Goal: Information Seeking & Learning: Find specific fact

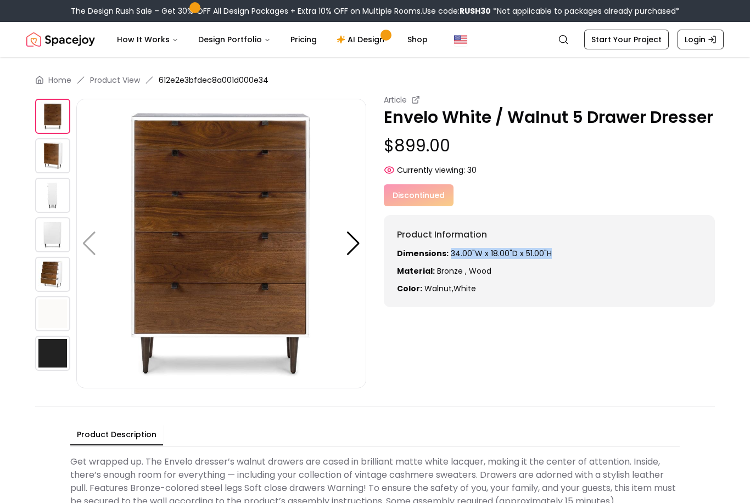
drag, startPoint x: 449, startPoint y: 255, endPoint x: 562, endPoint y: 256, distance: 113.1
click at [562, 256] on p "Dimensions: 34.00"W x 18.00"D x 51.00"H" at bounding box center [549, 253] width 305 height 11
copy p "34.00"W x 18.00"D x 51.00"H"
click at [48, 202] on img at bounding box center [52, 195] width 35 height 35
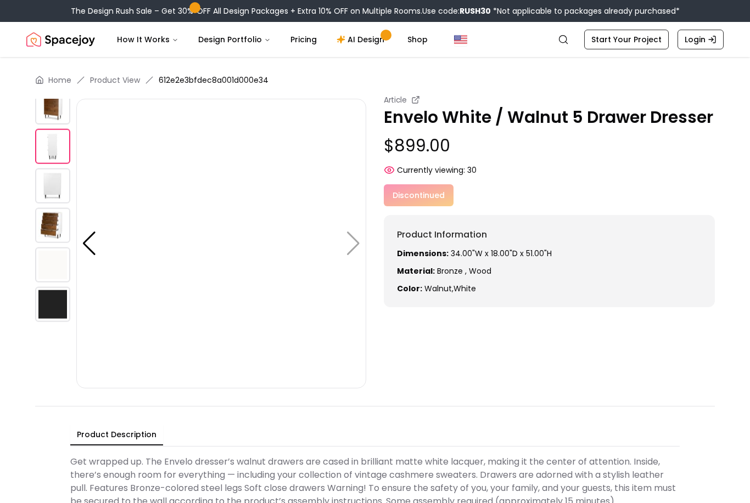
click at [48, 238] on img at bounding box center [52, 225] width 35 height 35
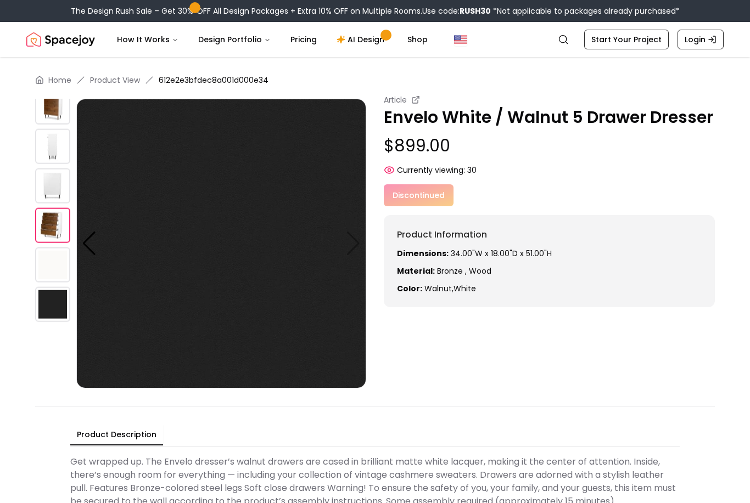
click at [50, 182] on img at bounding box center [52, 185] width 35 height 35
click at [92, 254] on div at bounding box center [89, 244] width 15 height 24
click at [93, 240] on div at bounding box center [89, 244] width 15 height 24
click at [53, 224] on img at bounding box center [52, 225] width 35 height 35
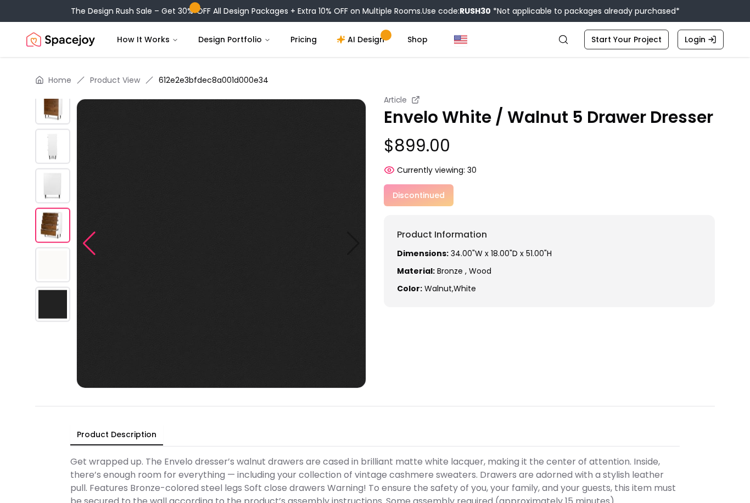
click at [48, 226] on img at bounding box center [52, 225] width 35 height 35
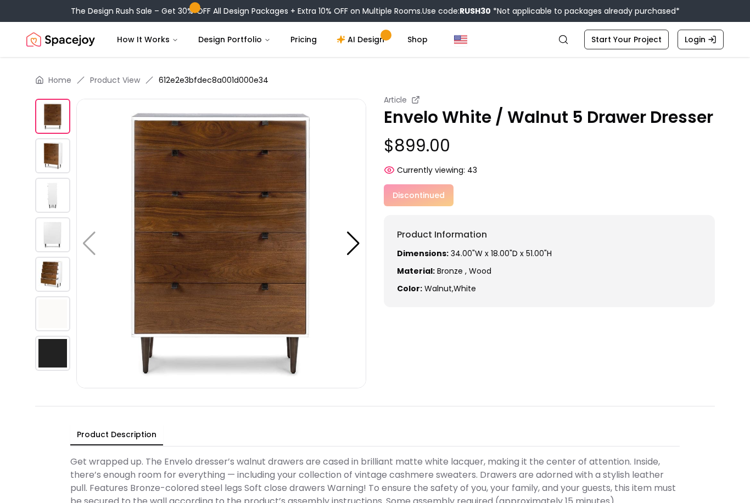
click at [53, 271] on img at bounding box center [52, 274] width 35 height 35
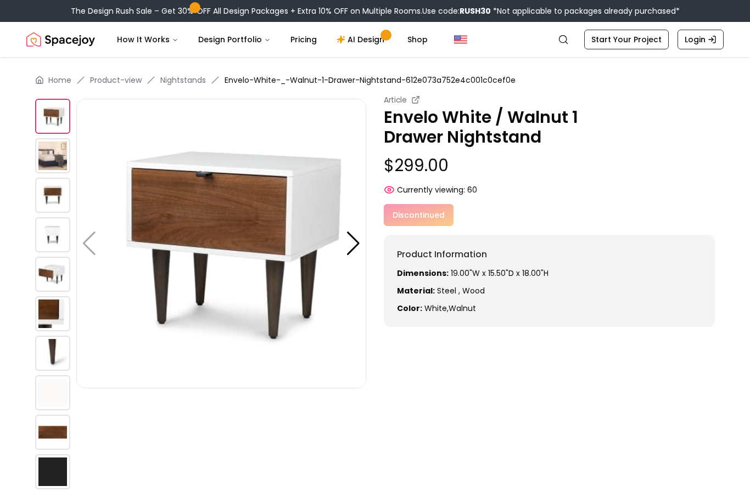
drag, startPoint x: 547, startPoint y: 254, endPoint x: 395, endPoint y: 276, distance: 153.7
click at [395, 276] on div "Product Information Dimensions: 19.00"W x 15.50"D x 18.00"H Material: steel , w…" at bounding box center [549, 281] width 331 height 92
drag, startPoint x: 395, startPoint y: 276, endPoint x: 570, endPoint y: 275, distance: 174.5
click at [570, 275] on div "Product Information Dimensions: 19.00"W x 15.50"D x 18.00"H Material: steel , w…" at bounding box center [549, 281] width 331 height 92
copy p "Dimensions: 19.00"W x 15.50"D x 18.00"H"
